Goal: Task Accomplishment & Management: Manage account settings

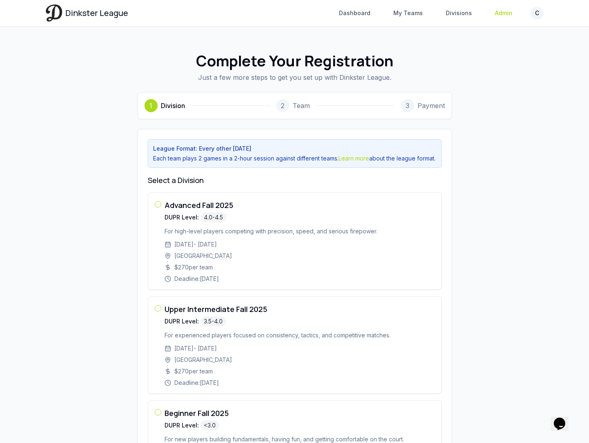
click at [507, 11] on link "Admin" at bounding box center [503, 13] width 27 height 15
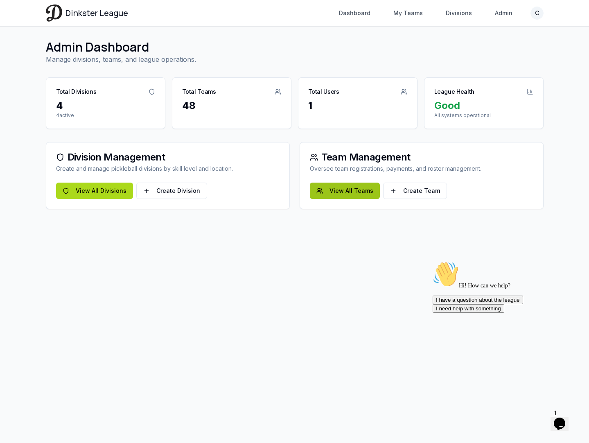
click at [324, 199] on link "View All Teams" at bounding box center [345, 191] width 70 height 16
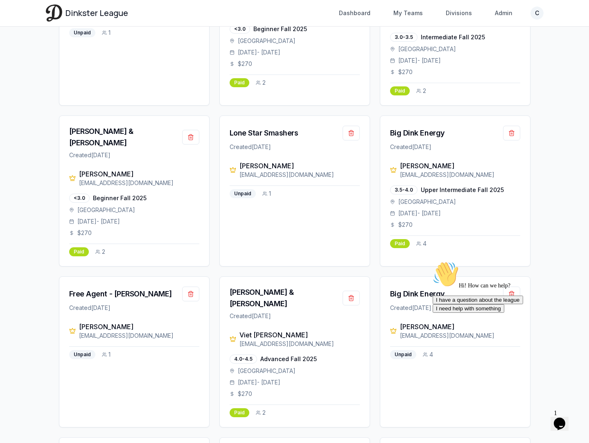
scroll to position [387, 0]
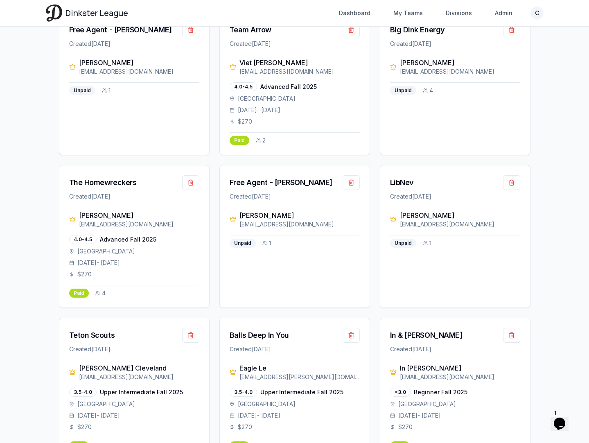
scroll to position [738, 0]
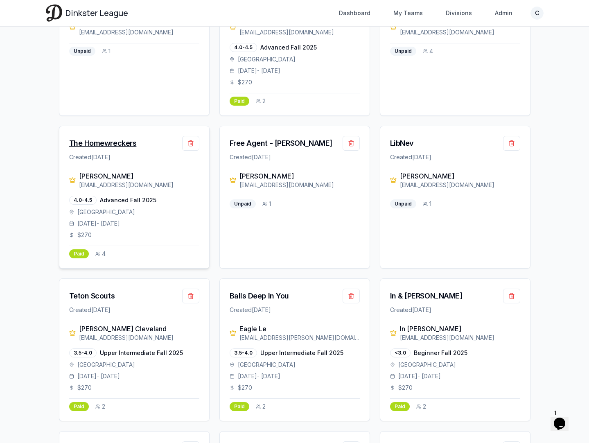
click at [110, 138] on div "The Homewreckers" at bounding box center [103, 143] width 68 height 11
